Goal: Check status: Check status

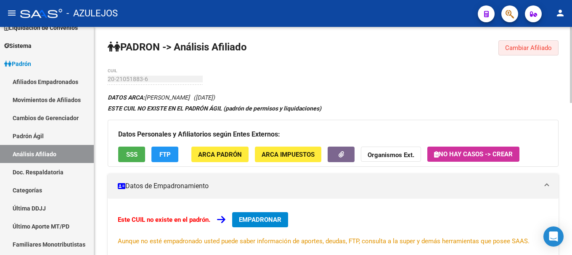
click at [522, 44] on span "Cambiar Afiliado" at bounding box center [528, 48] width 47 height 8
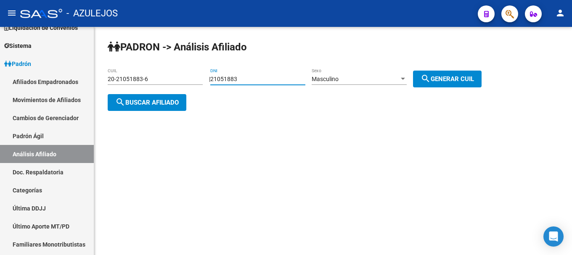
drag, startPoint x: 254, startPoint y: 78, endPoint x: 215, endPoint y: 81, distance: 38.8
click at [215, 81] on div "| 21051883 DNI Masculino Sexo search Generar CUIL" at bounding box center [348, 79] width 279 height 7
type input "32070450"
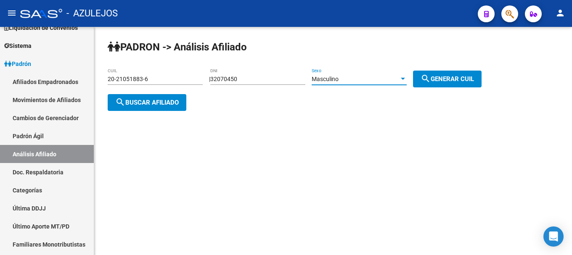
click at [407, 82] on div "Masculino" at bounding box center [359, 79] width 95 height 7
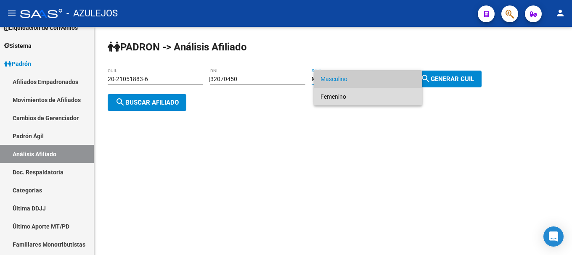
click at [415, 100] on span "Femenino" at bounding box center [367, 97] width 95 height 18
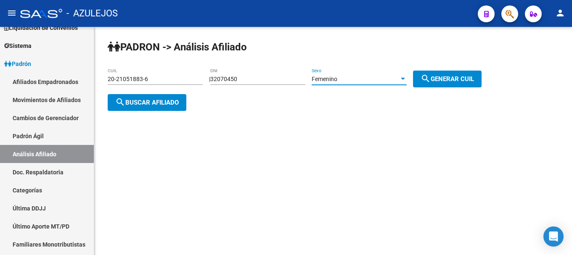
click at [474, 79] on span "search Generar CUIL" at bounding box center [446, 79] width 53 height 8
type input "27-32070450-8"
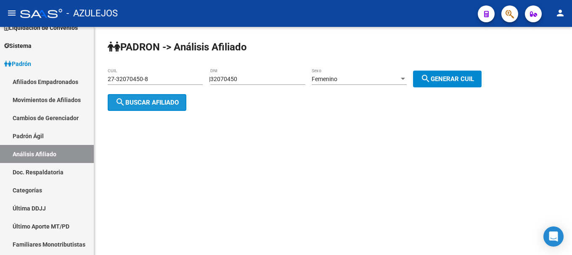
click at [161, 105] on span "search Buscar afiliado" at bounding box center [146, 103] width 63 height 8
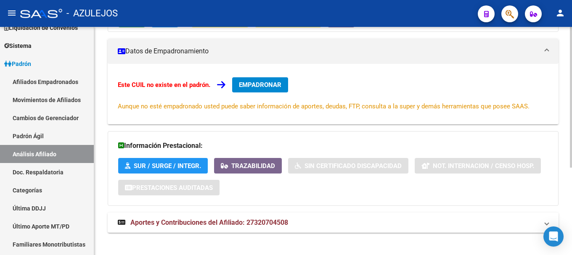
scroll to position [142, 0]
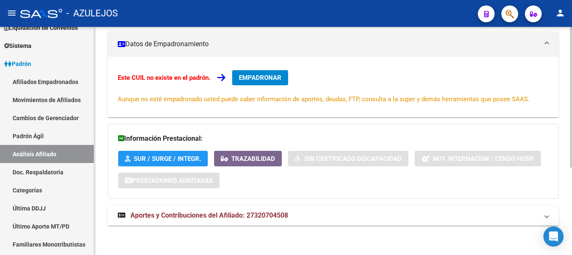
click at [203, 214] on span "Aportes y Contribuciones del Afiliado: 27320704508" at bounding box center [209, 215] width 158 height 8
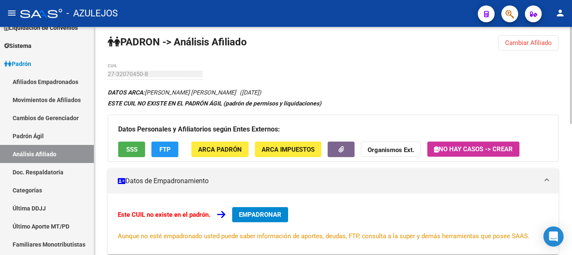
scroll to position [0, 0]
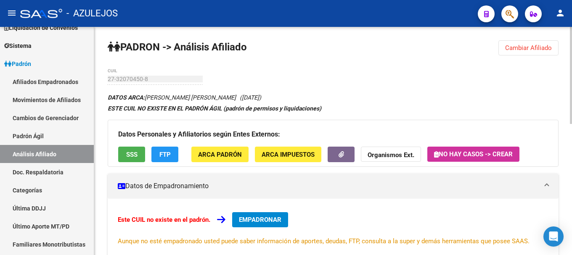
click at [149, 85] on div "27-32070450-8 CUIL" at bounding box center [155, 80] width 95 height 24
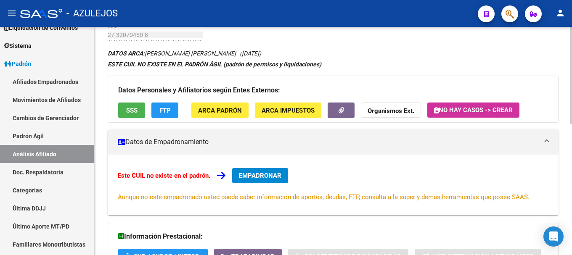
scroll to position [15, 0]
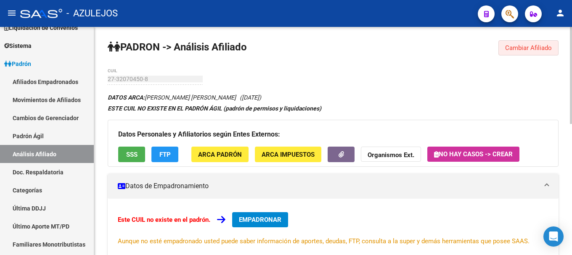
click at [544, 45] on span "Cambiar Afiliado" at bounding box center [528, 48] width 47 height 8
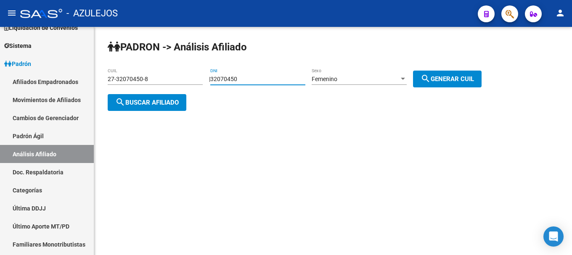
drag, startPoint x: 263, startPoint y: 76, endPoint x: 186, endPoint y: 85, distance: 77.9
click at [186, 85] on app-analisis-afiliado "PADRON -> Análisis Afiliado 27-32070450-8 CUIL | 32070450 DNI Femenino Sexo sea…" at bounding box center [298, 91] width 380 height 30
type input "18502493"
click at [405, 79] on div at bounding box center [403, 79] width 4 height 2
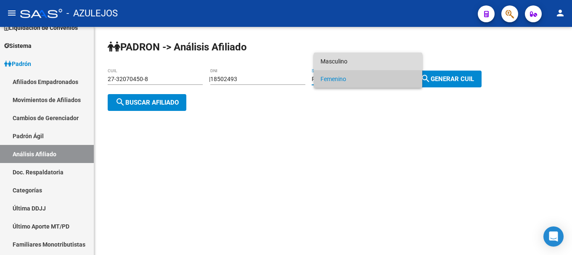
click at [378, 63] on span "Masculino" at bounding box center [367, 62] width 95 height 18
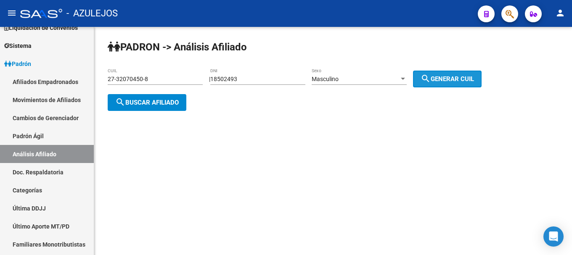
click at [460, 77] on span "search Generar CUIL" at bounding box center [446, 79] width 53 height 8
type input "20-18502493-9"
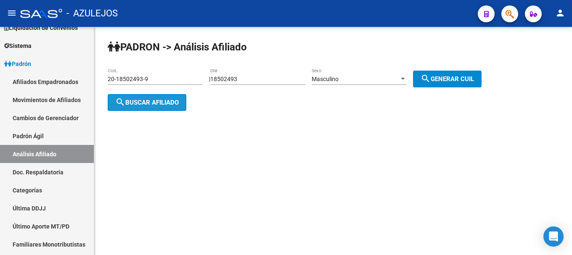
click at [164, 104] on span "search Buscar afiliado" at bounding box center [146, 103] width 63 height 8
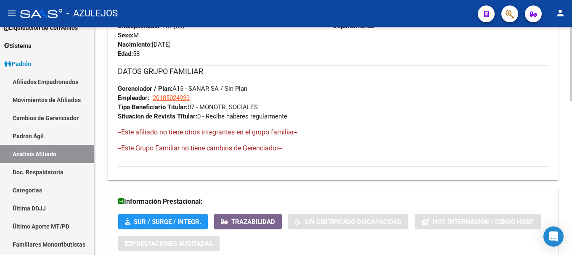
scroll to position [474, 0]
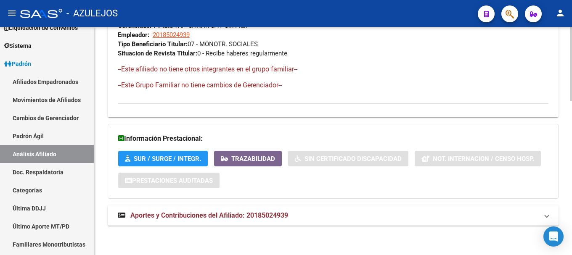
click at [203, 217] on span "Aportes y Contribuciones del Afiliado: 20185024939" at bounding box center [209, 215] width 158 height 8
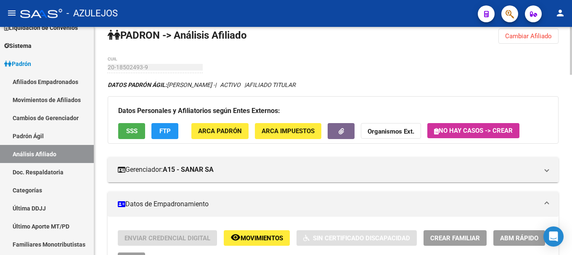
scroll to position [0, 0]
